Goal: Task Accomplishment & Management: Manage account settings

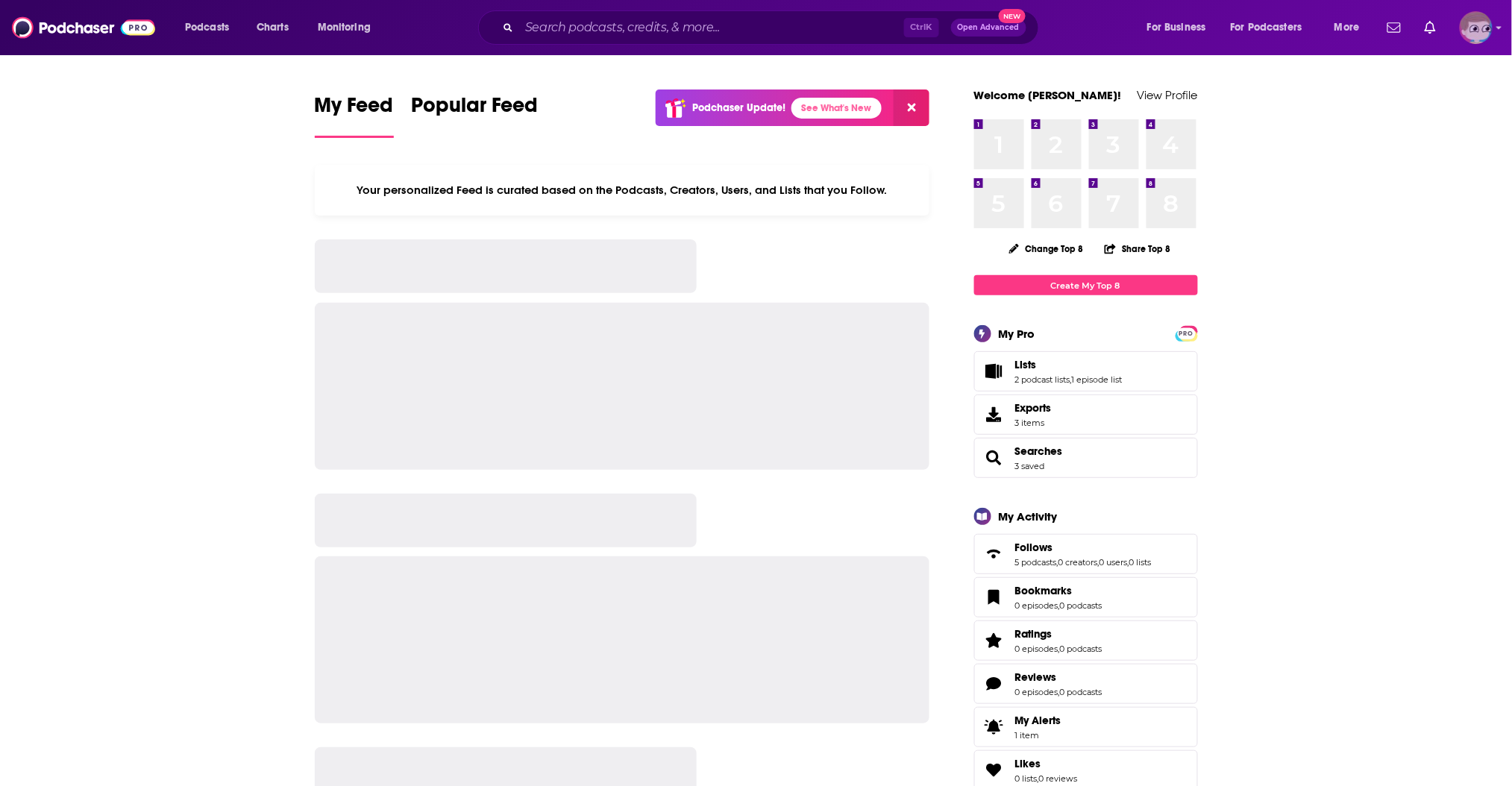
click at [1469, 39] on img "Logged in as JeremyBonds" at bounding box center [1477, 28] width 33 height 33
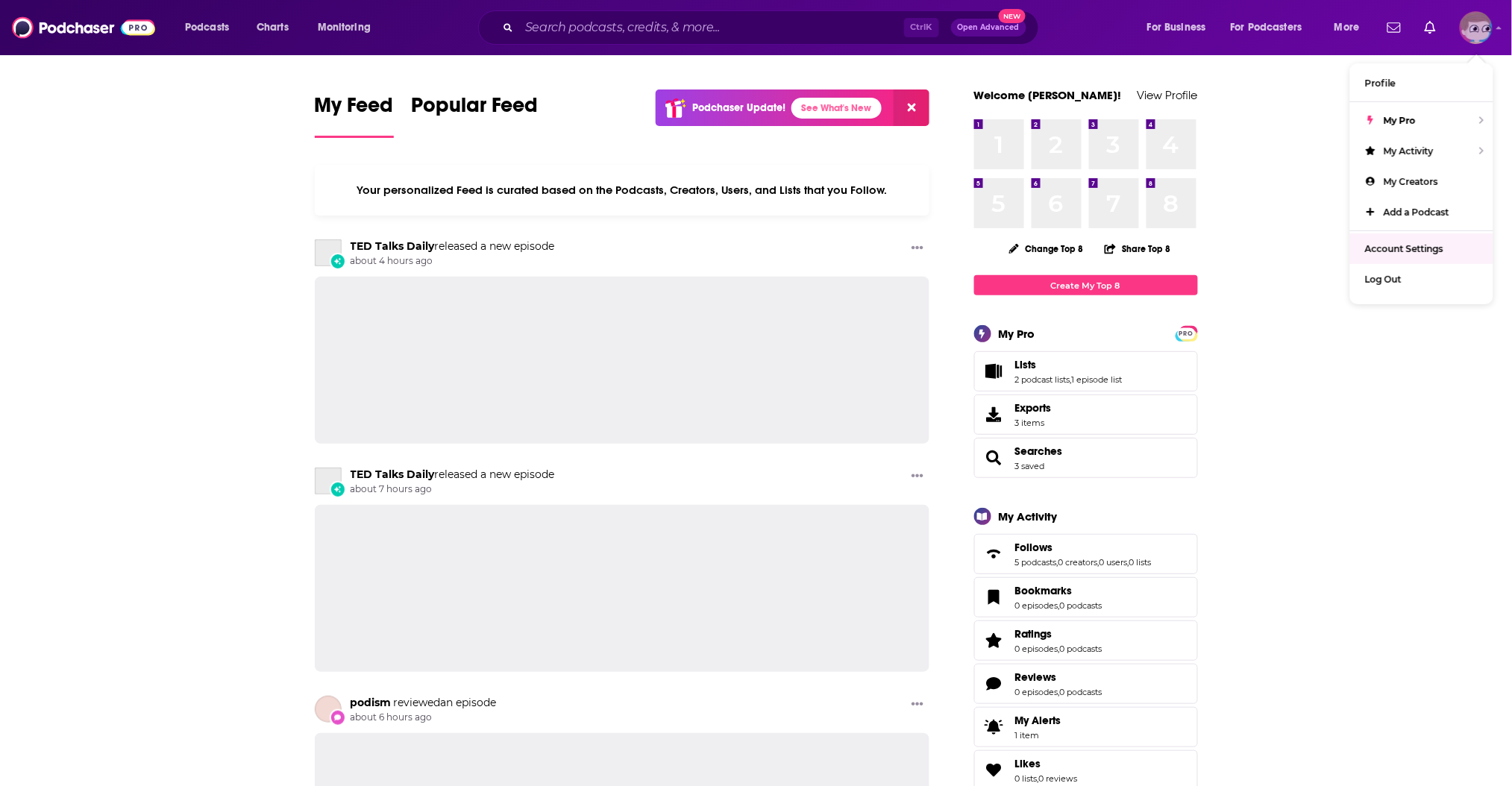
click at [1378, 243] on span "Account Settings" at bounding box center [1404, 249] width 78 height 11
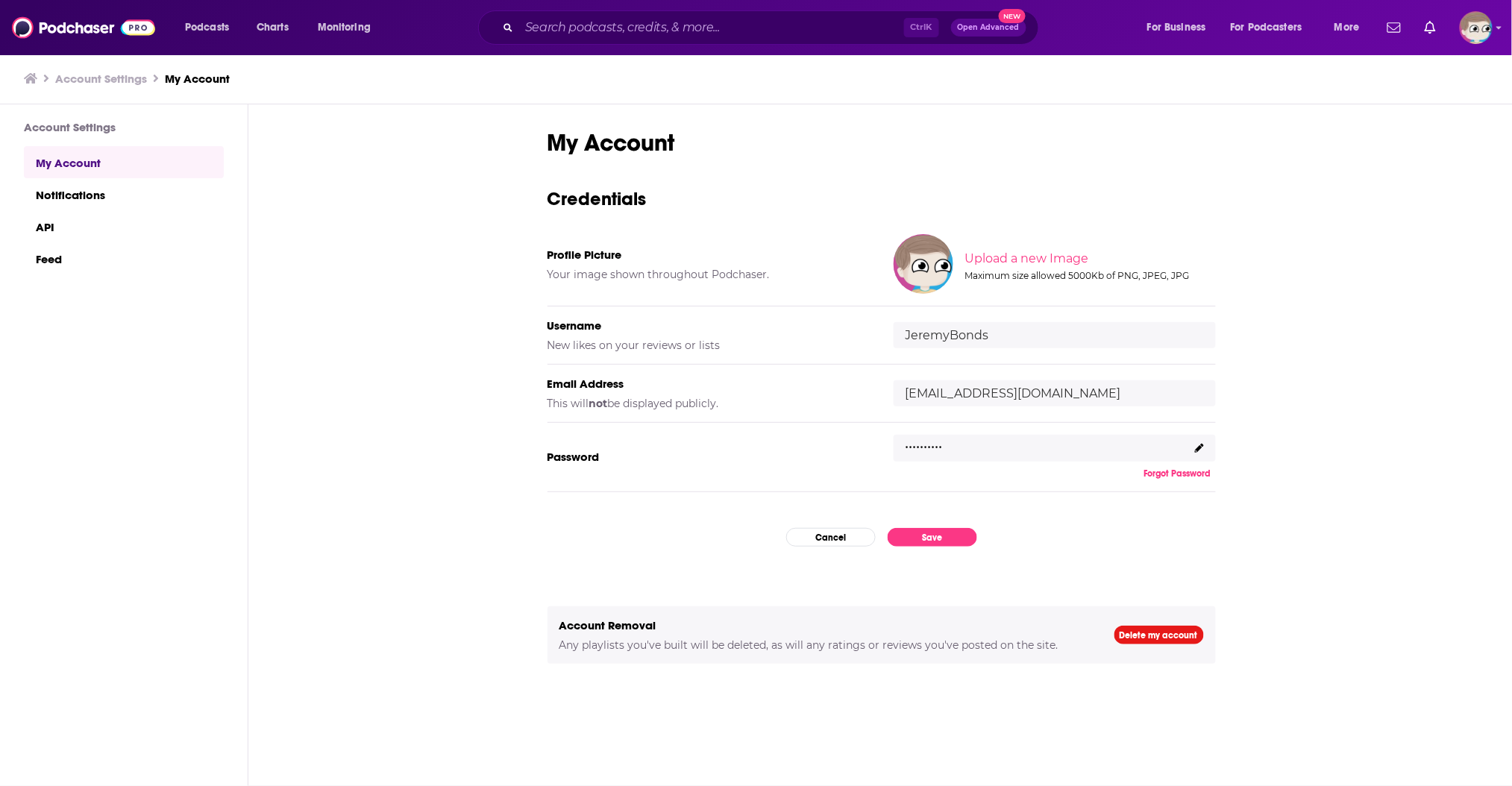
click at [1199, 446] on icon at bounding box center [1199, 448] width 9 height 9
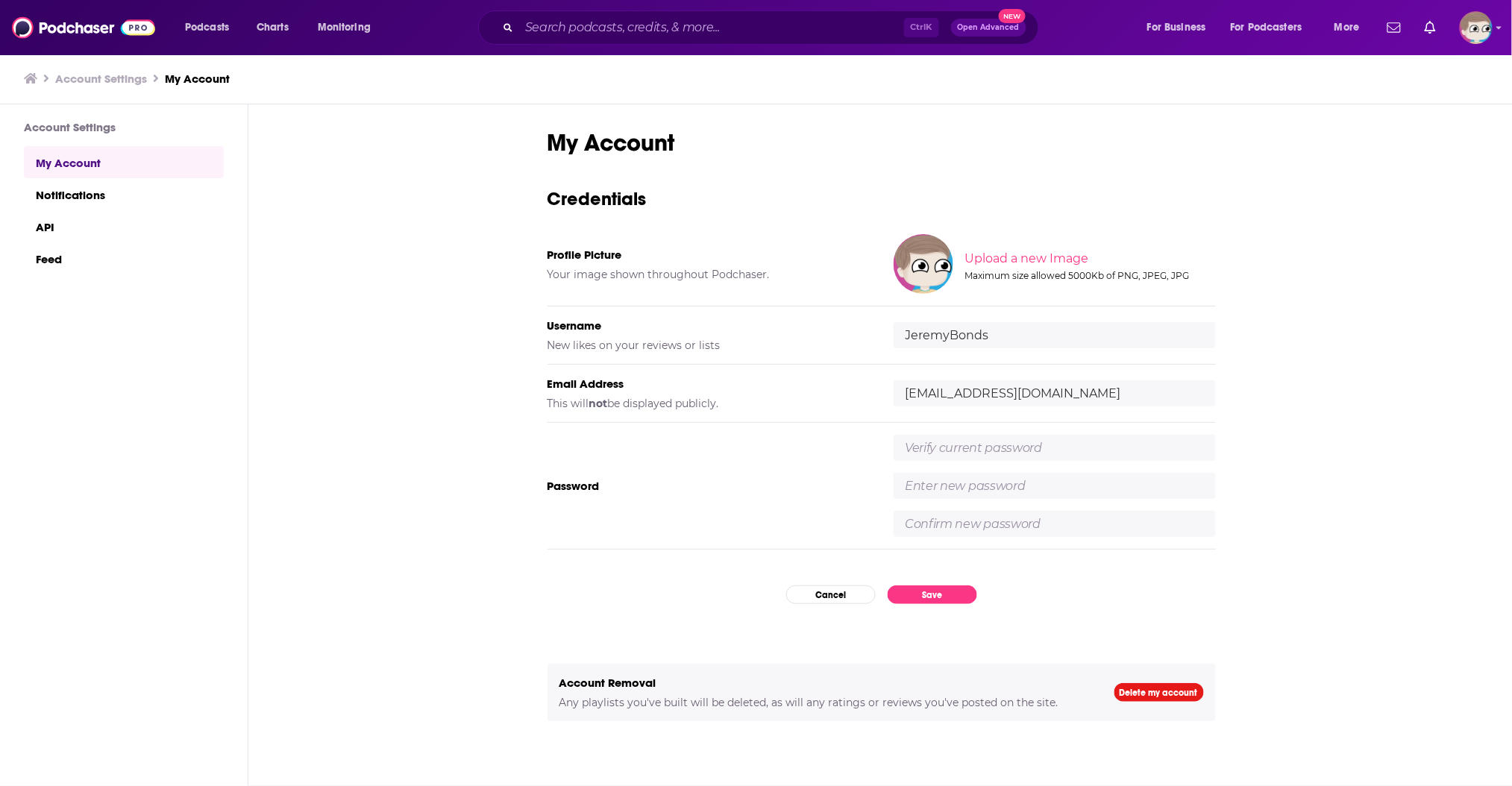
click at [1093, 446] on input "text" at bounding box center [1055, 448] width 323 height 26
type input "#J3rmanator12!#"
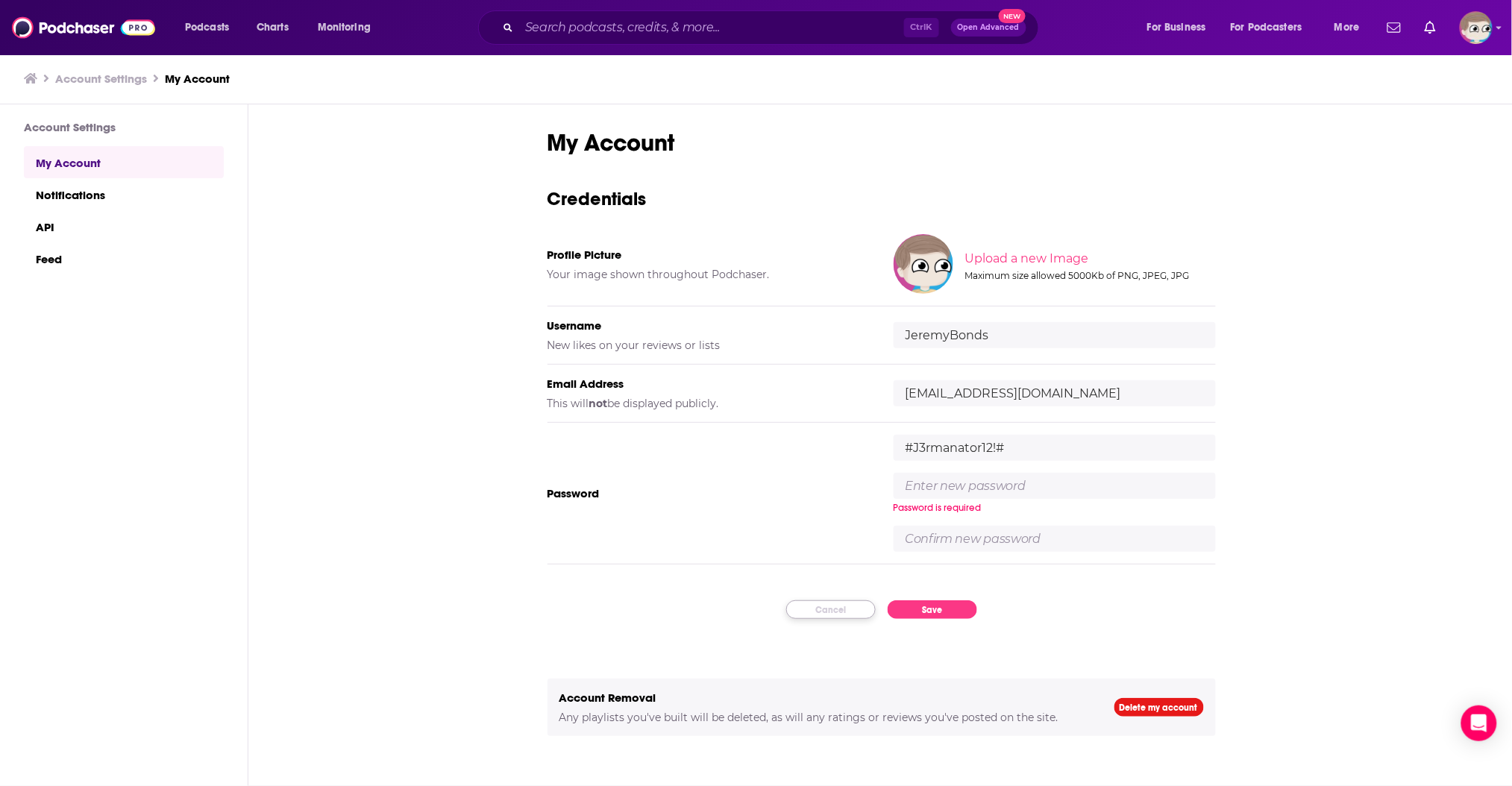
click at [815, 598] on div "My Account Credentials Profile Picture Your image shown throughout Podchaser. U…" at bounding box center [882, 469] width 668 height 683
click at [815, 614] on button "Cancel" at bounding box center [831, 610] width 89 height 19
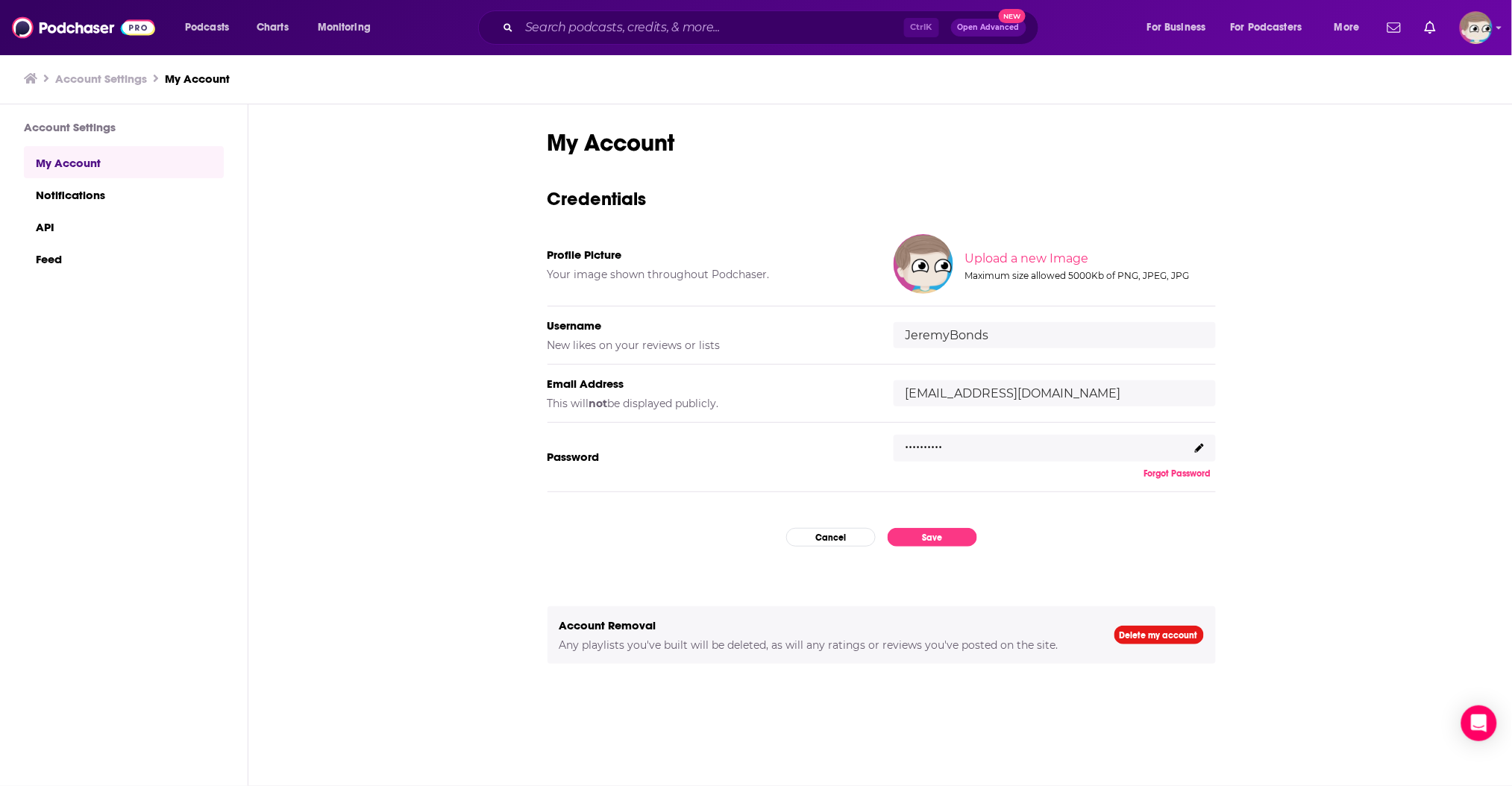
click at [1175, 468] on button "Forgot Password" at bounding box center [1178, 473] width 76 height 12
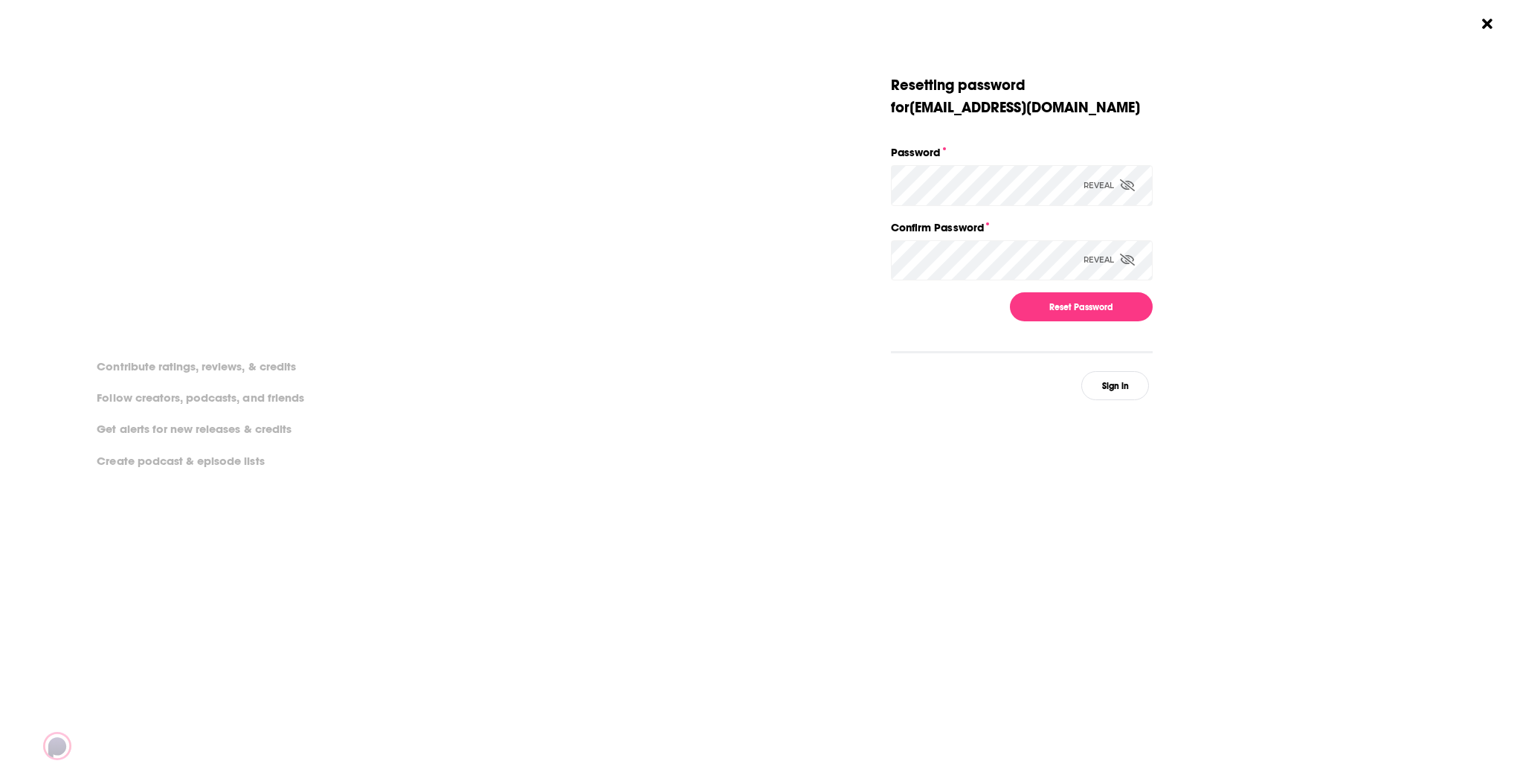
click at [1131, 183] on icon "Dialog" at bounding box center [1128, 185] width 15 height 12
click at [1304, 345] on div "Dialog" at bounding box center [1284, 237] width 262 height 326
click at [1099, 305] on button "Reset Password" at bounding box center [1081, 306] width 142 height 29
click at [1289, 269] on div "Dialog" at bounding box center [1284, 244] width 262 height 339
click at [1098, 304] on button "Reset Password" at bounding box center [1081, 306] width 142 height 29
